Goal: Task Accomplishment & Management: Complete application form

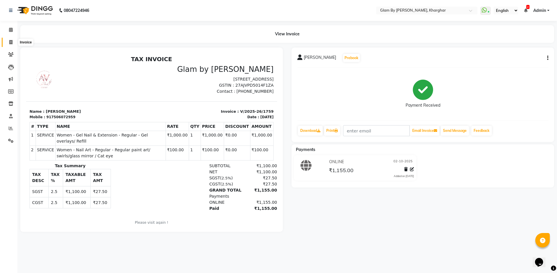
click at [12, 41] on icon at bounding box center [10, 42] width 3 height 4
select select "service"
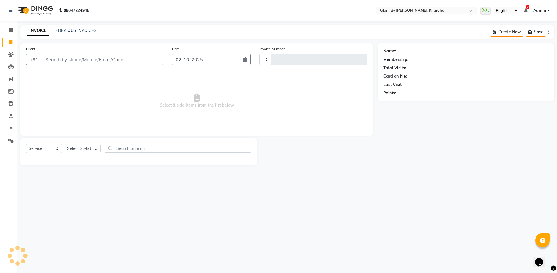
type input "1760"
select select "3992"
click at [53, 59] on input "Client" at bounding box center [103, 59] width 122 height 11
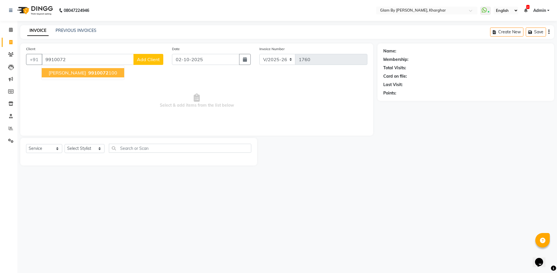
drag, startPoint x: 74, startPoint y: 71, endPoint x: 47, endPoint y: 108, distance: 45.4
click at [88, 74] on span "9910072" at bounding box center [98, 73] width 20 height 6
type input "9910072100"
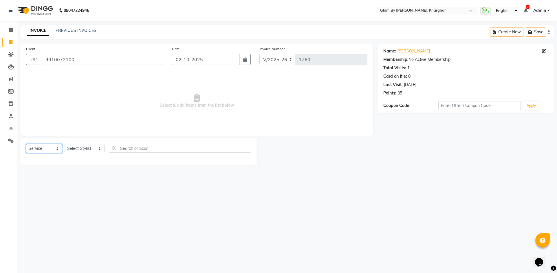
click at [39, 148] on select "Select Service Product Membership Package Voucher Prepaid Gift Card" at bounding box center [44, 148] width 36 height 9
click at [26, 144] on select "Select Service Product Membership Package Voucher Prepaid Gift Card" at bounding box center [44, 148] width 36 height 9
click at [70, 150] on select "Select Stylist [PERSON_NAME] Avi [PERSON_NAME] [PERSON_NAME] (maneger) MARUL [P…" at bounding box center [85, 148] width 40 height 9
select select "52399"
click at [65, 144] on select "Select Stylist [PERSON_NAME] Avi [PERSON_NAME] [PERSON_NAME] (maneger) MARUL [P…" at bounding box center [85, 148] width 40 height 9
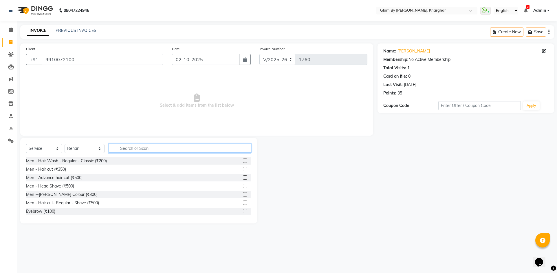
click at [128, 148] on input "text" at bounding box center [180, 148] width 142 height 9
type input "HAIR CUT"
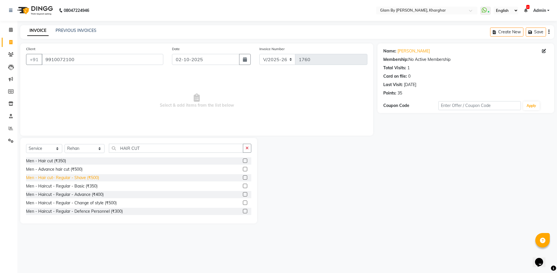
click at [89, 179] on div "Men - Hair cut- Regular - Shave (₹500)" at bounding box center [62, 178] width 73 height 6
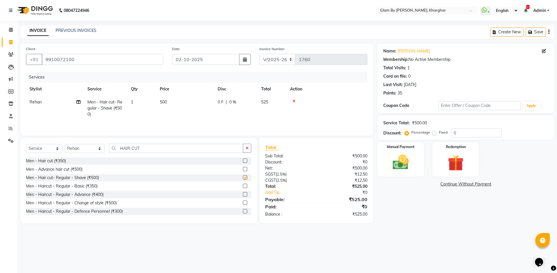
checkbox input "false"
click at [73, 171] on div "Men - Advance hair cut (₹500)" at bounding box center [54, 169] width 56 height 6
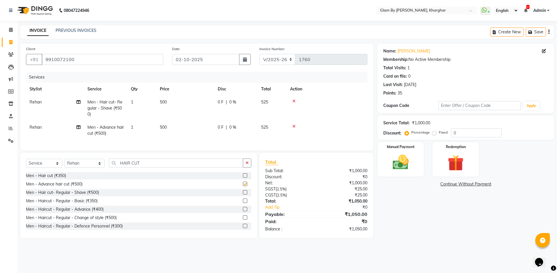
checkbox input "false"
click at [296, 102] on div at bounding box center [327, 101] width 74 height 4
click at [293, 102] on icon at bounding box center [293, 101] width 3 height 4
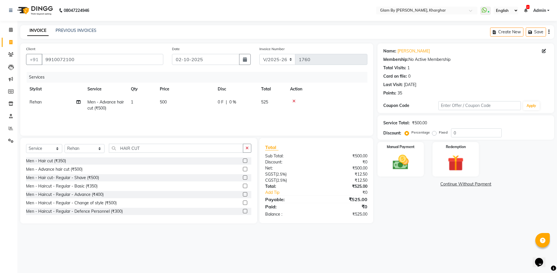
drag, startPoint x: 416, startPoint y: 173, endPoint x: 412, endPoint y: 178, distance: 6.6
click at [416, 173] on div "Manual Payment" at bounding box center [401, 159] width 46 height 34
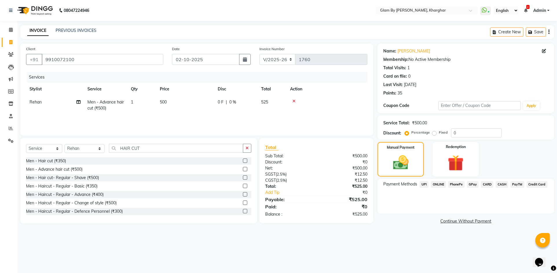
click at [437, 185] on span "ONLINE" at bounding box center [438, 184] width 15 height 7
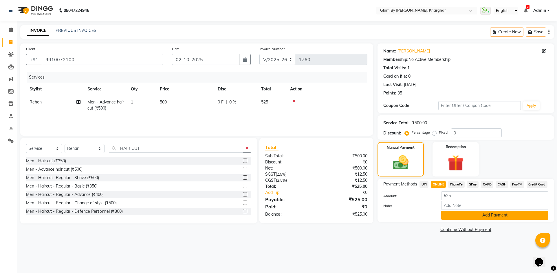
click at [489, 216] on button "Add Payment" at bounding box center [494, 215] width 107 height 9
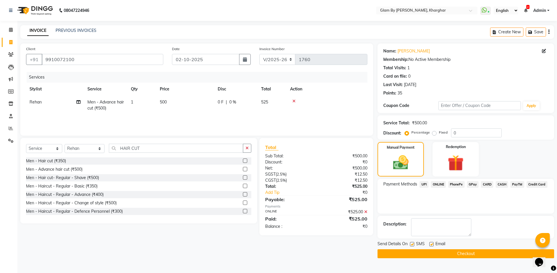
click at [469, 256] on button "Checkout" at bounding box center [466, 253] width 177 height 9
